Goal: Transaction & Acquisition: Subscribe to service/newsletter

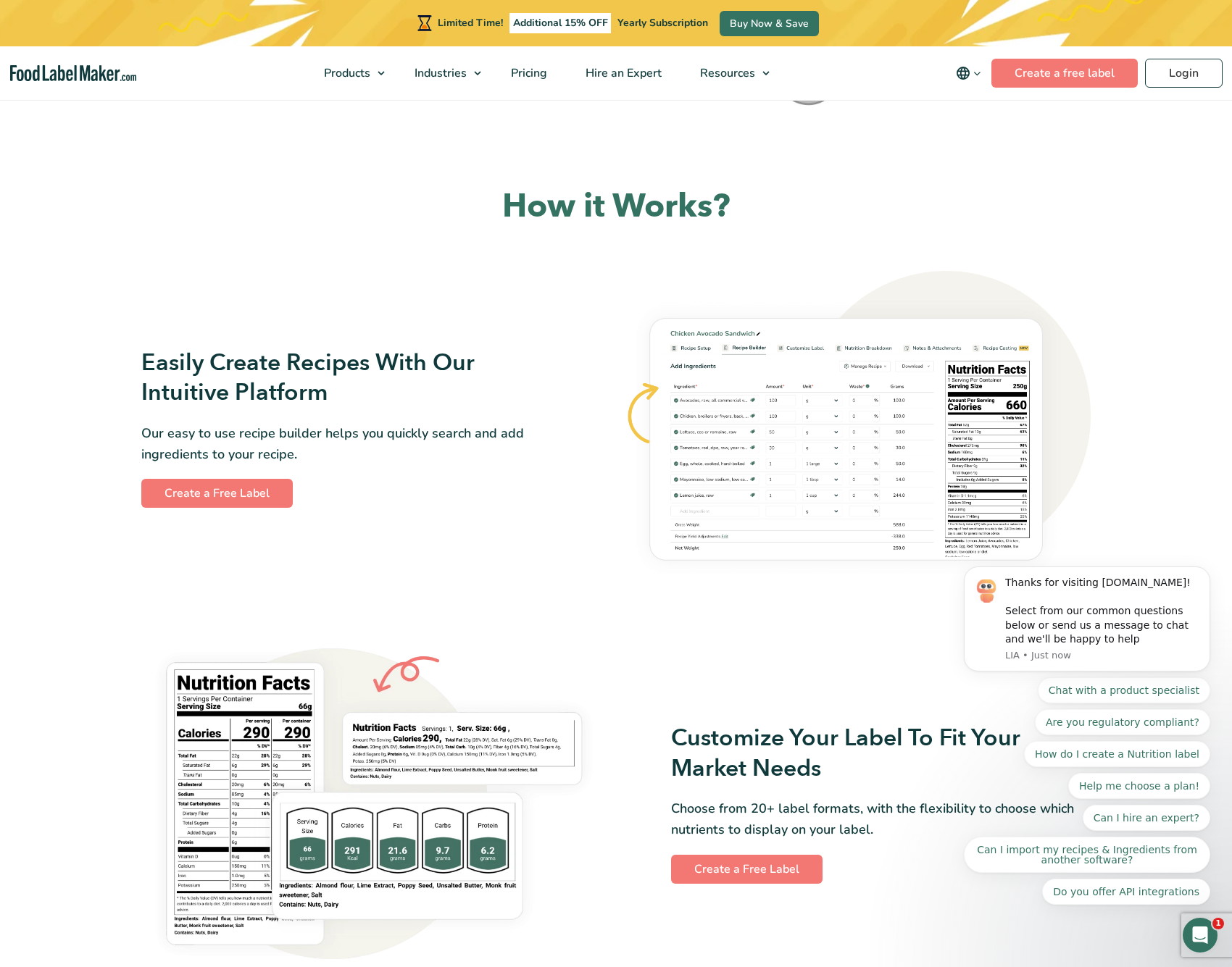
click at [817, 465] on img at bounding box center [857, 427] width 466 height 314
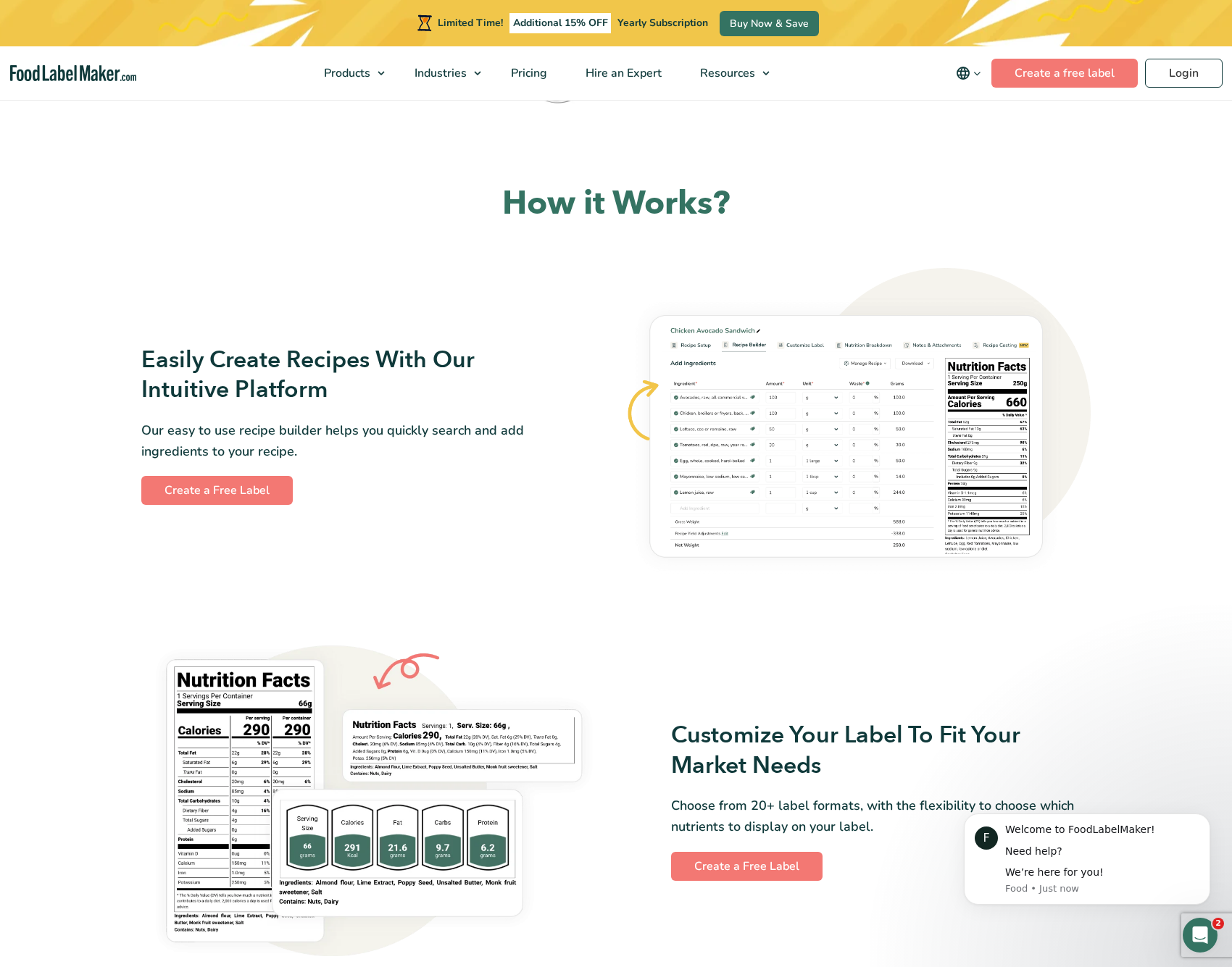
scroll to position [668, 0]
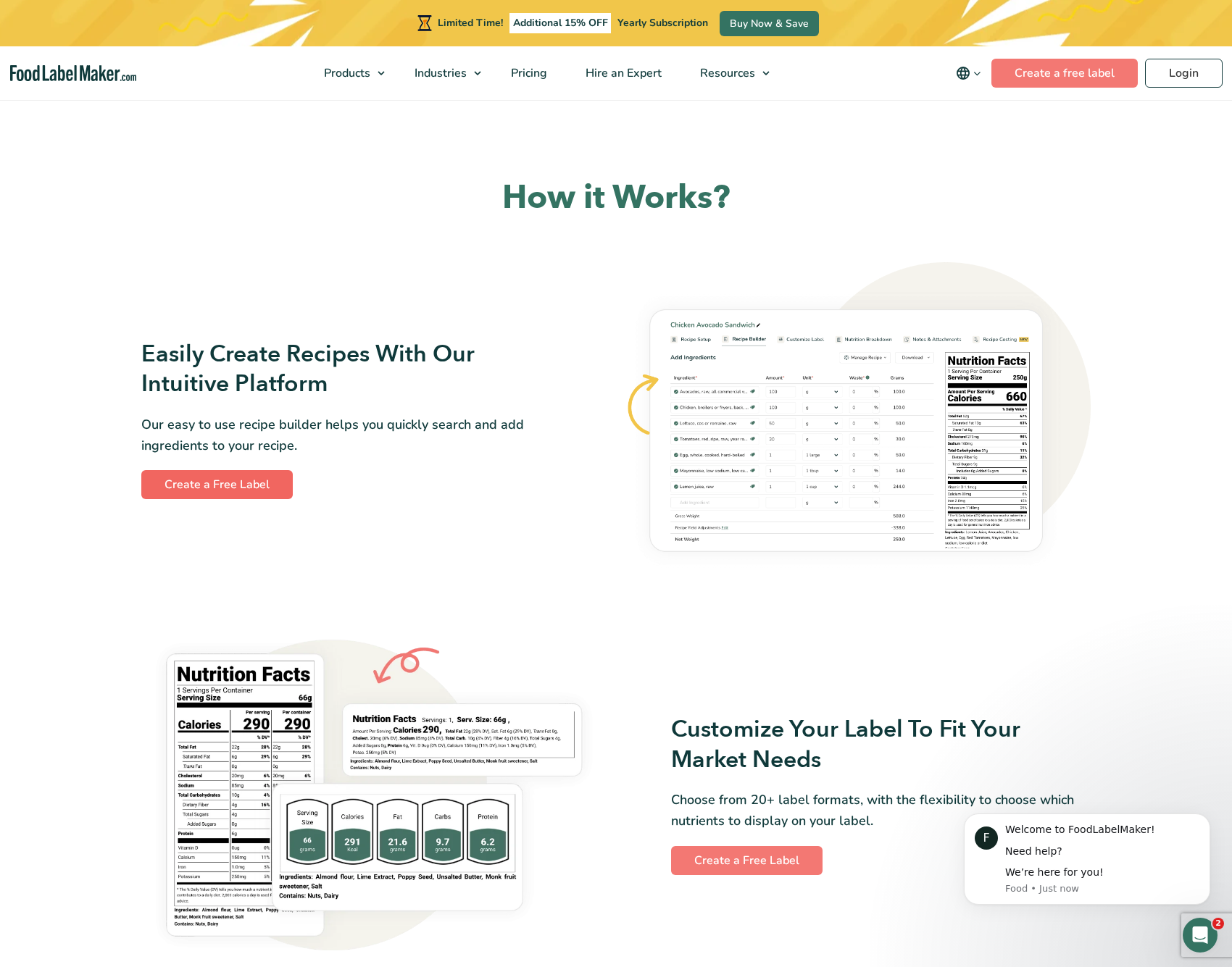
click at [228, 490] on link "Create a Free Label" at bounding box center [217, 485] width 151 height 29
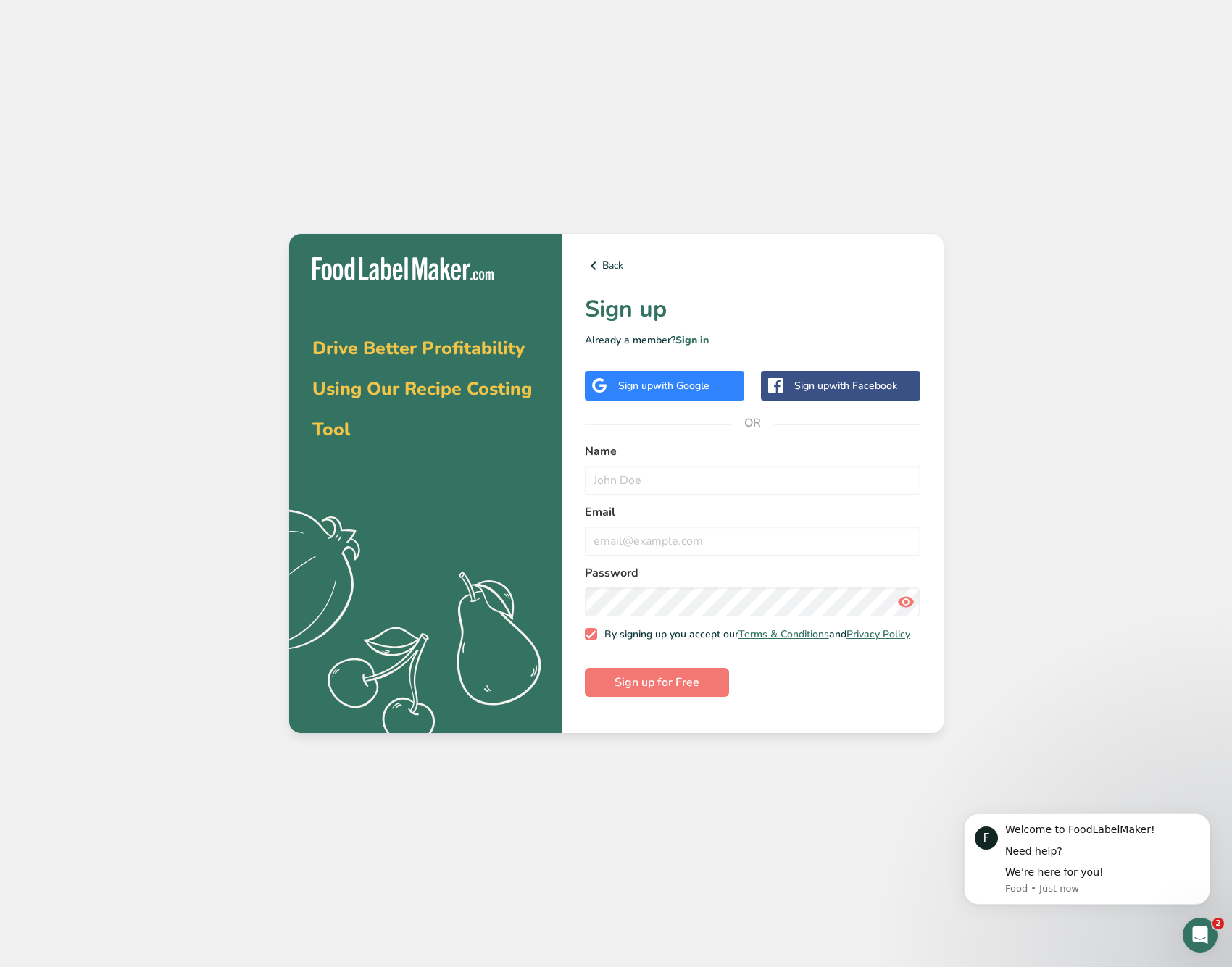
click at [669, 383] on span "with Google" at bounding box center [681, 386] width 56 height 14
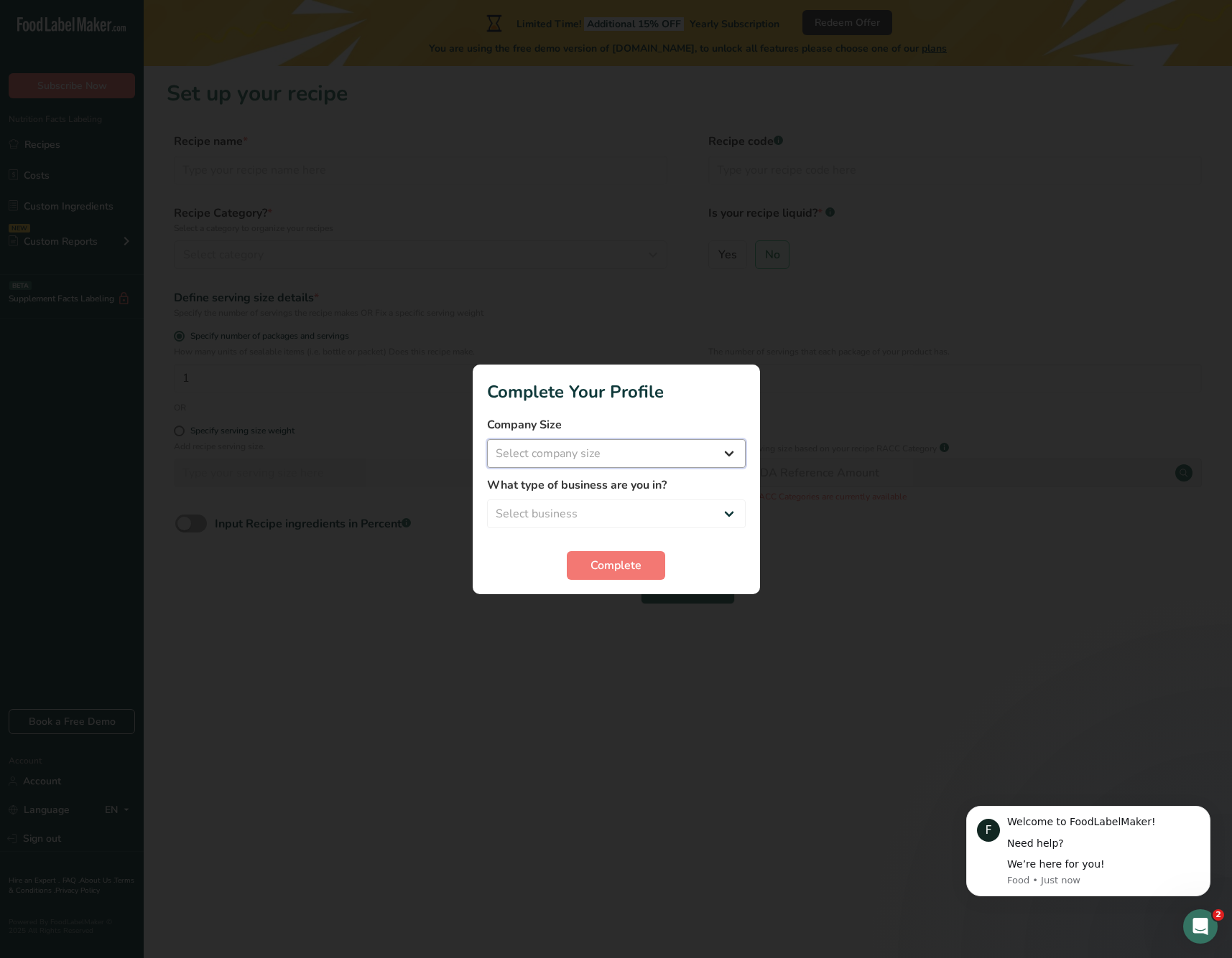
select select "1"
select select "3"
click at [596, 566] on span "Complete" at bounding box center [616, 565] width 51 height 17
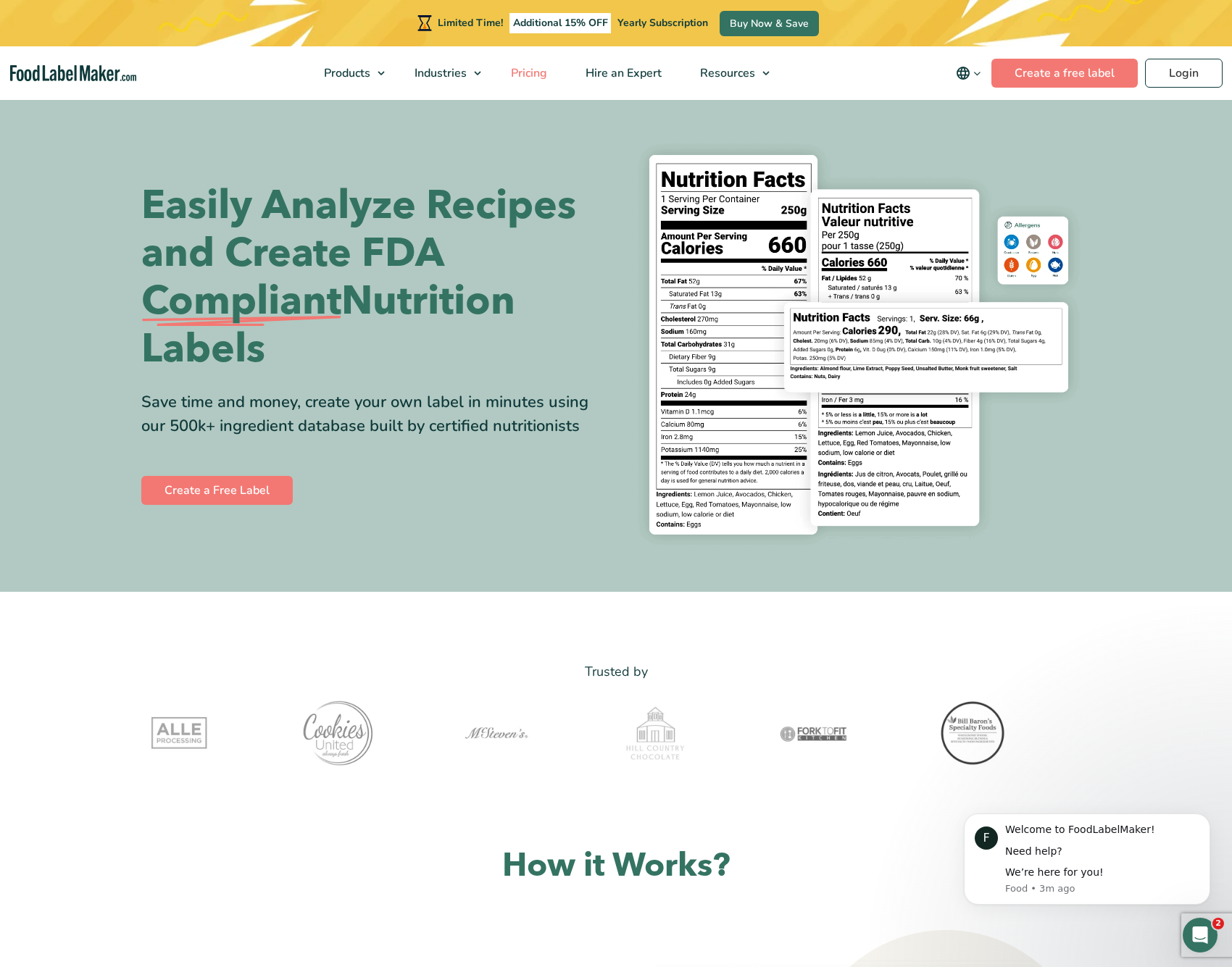
click at [537, 76] on span "Pricing" at bounding box center [528, 73] width 42 height 15
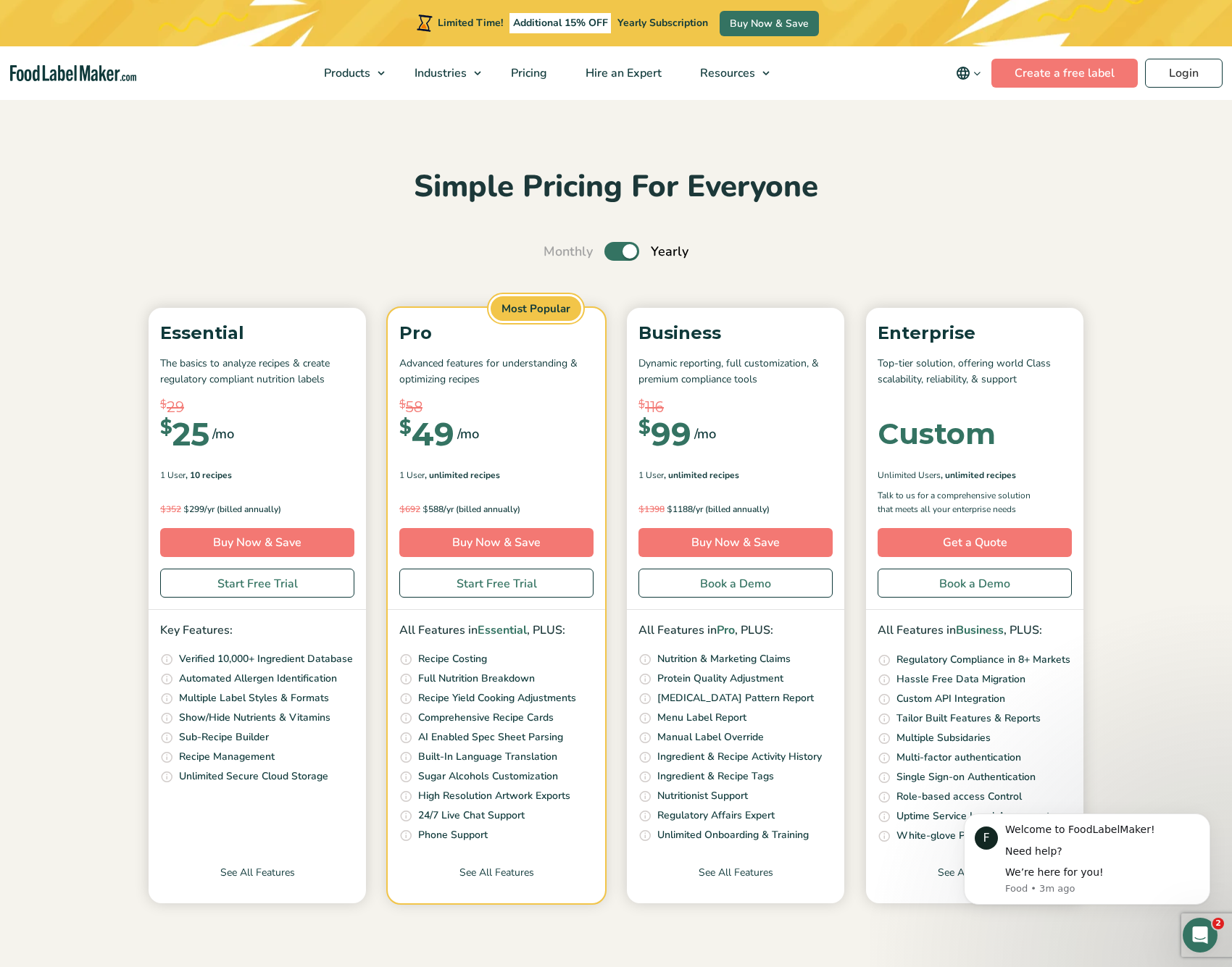
scroll to position [3, 0]
